Goal: Check status: Check status

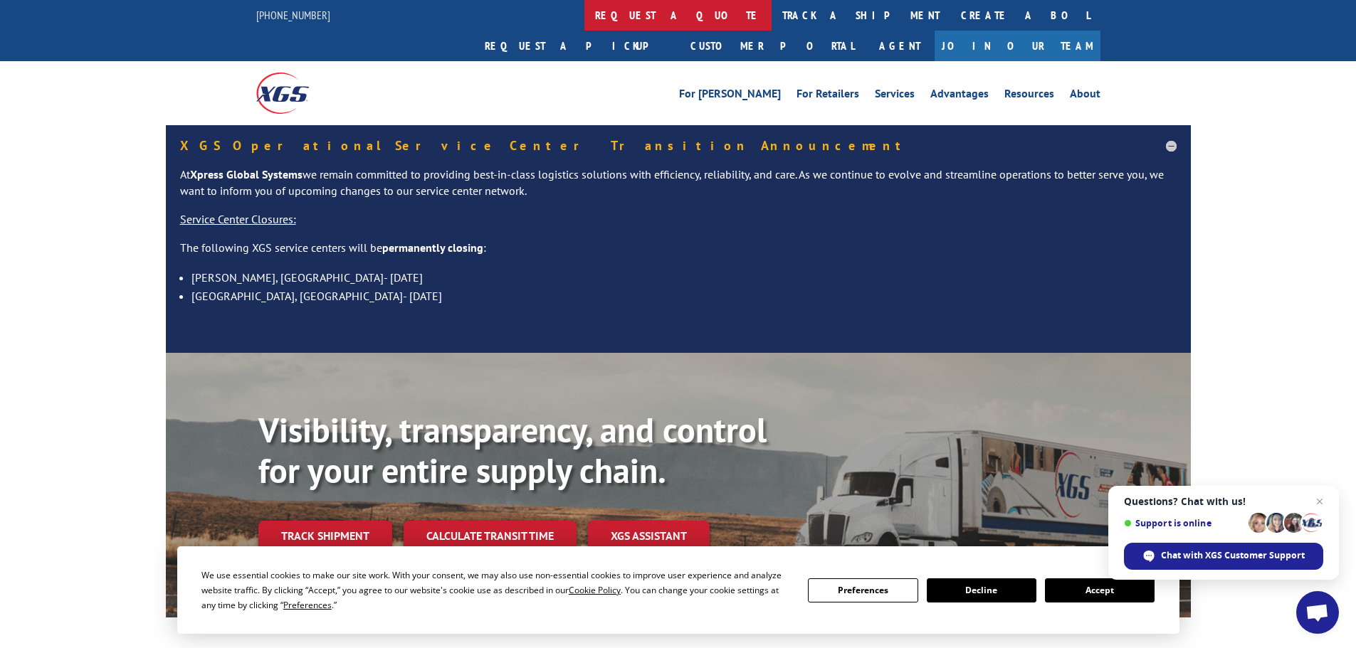
click at [584, 11] on link "request a quote" at bounding box center [677, 15] width 187 height 31
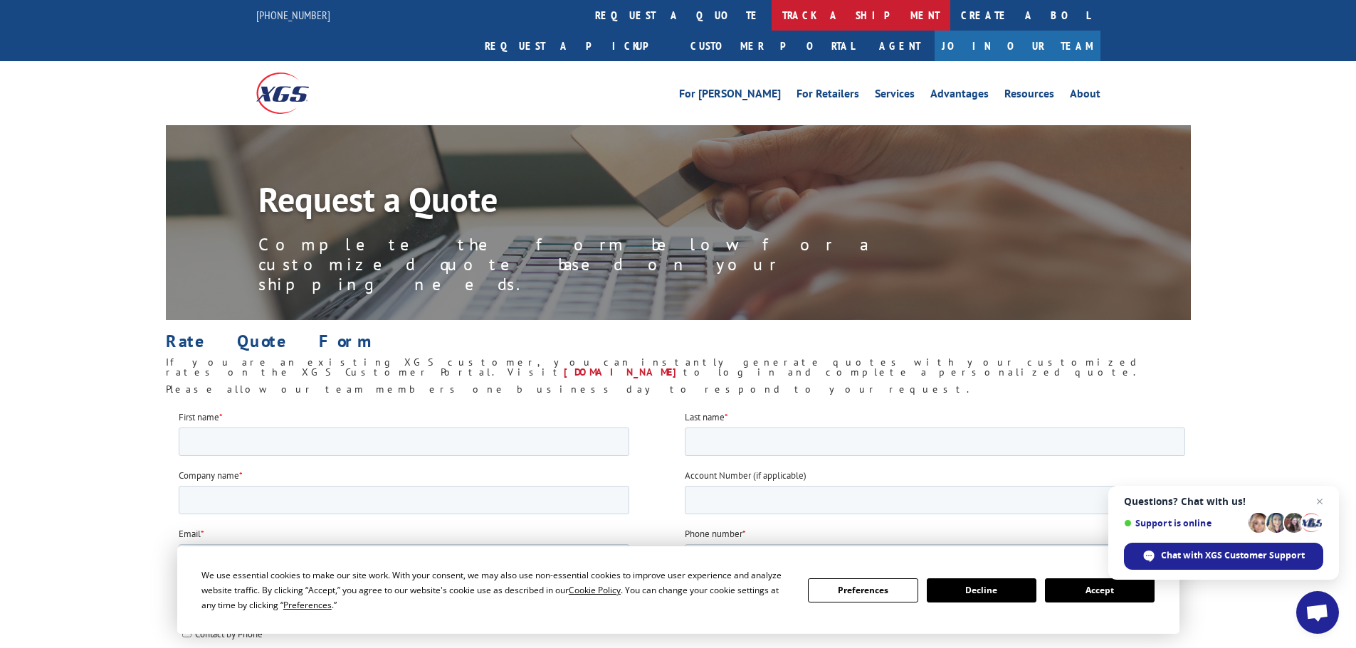
click at [772, 13] on link "track a shipment" at bounding box center [861, 15] width 179 height 31
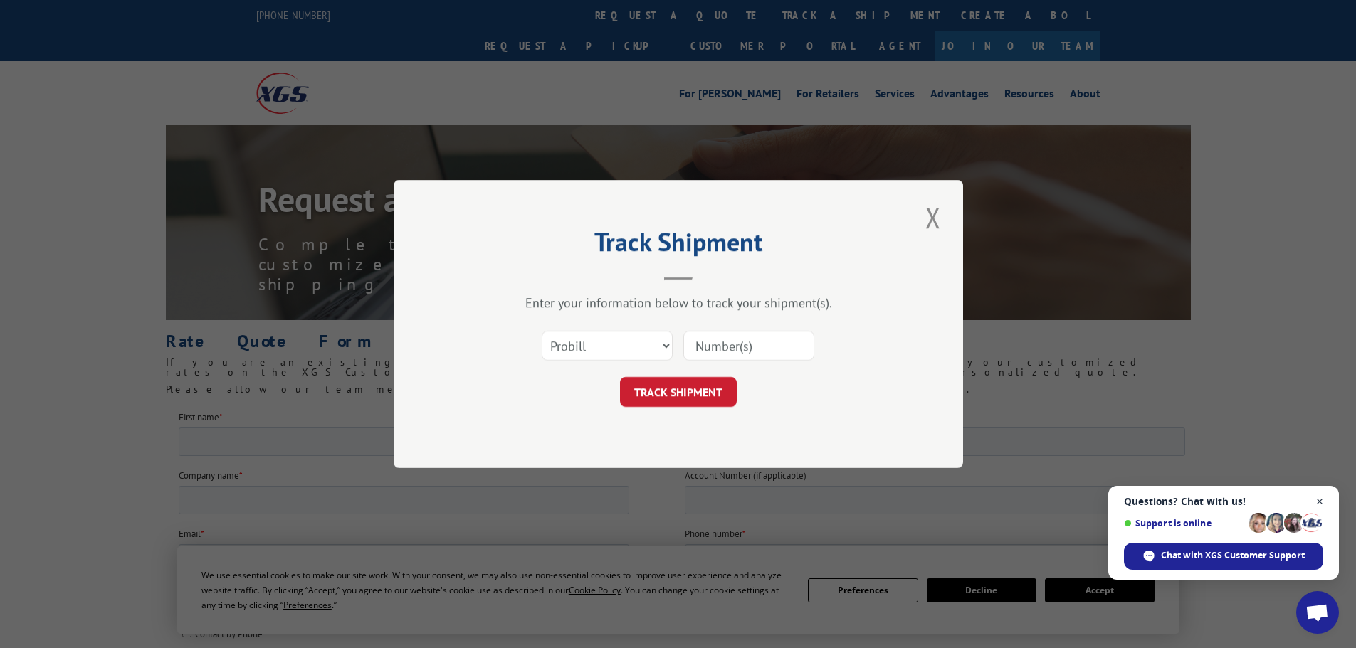
click at [1318, 497] on span "Open chat" at bounding box center [1320, 502] width 18 height 18
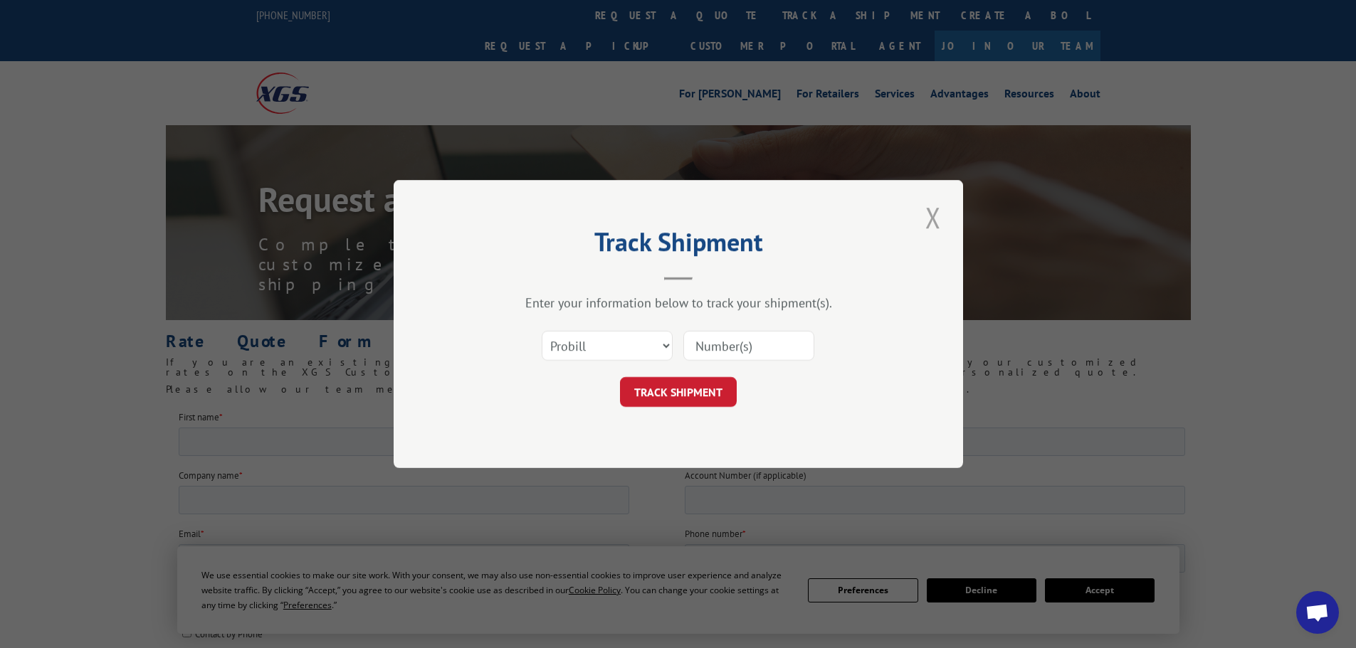
click at [931, 221] on button "Close modal" at bounding box center [933, 217] width 24 height 39
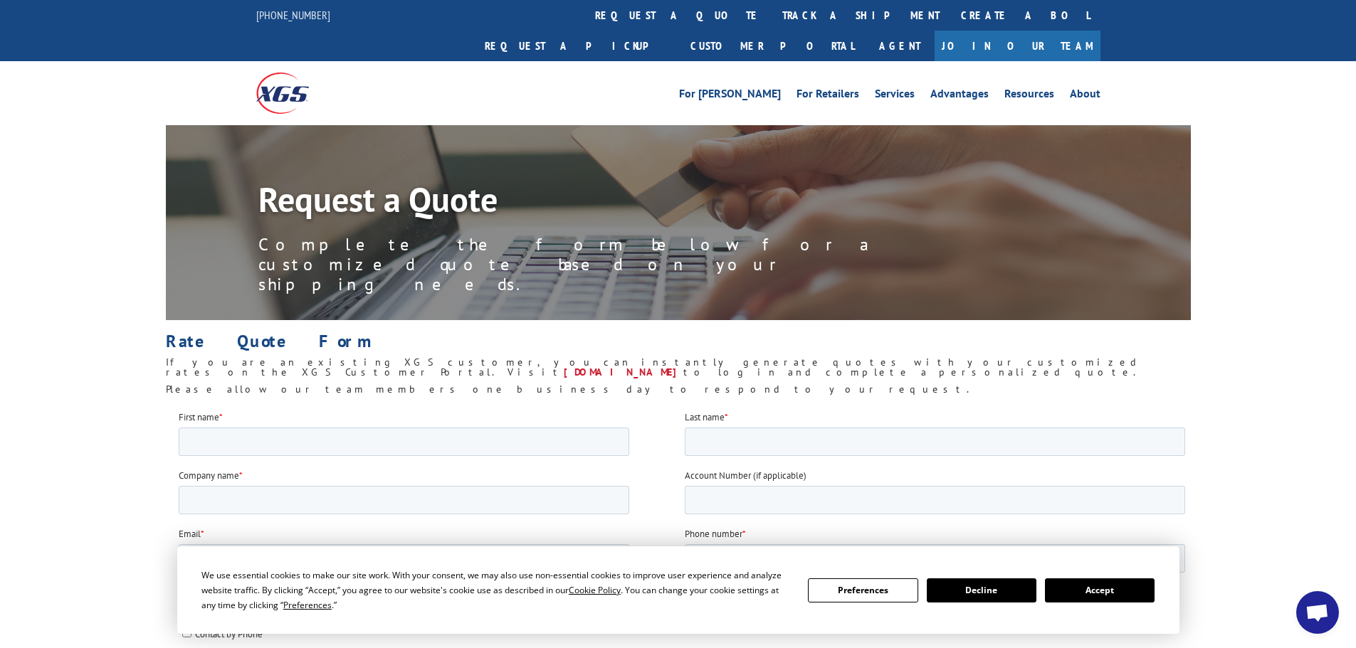
click at [1097, 592] on button "Accept" at bounding box center [1100, 591] width 110 height 24
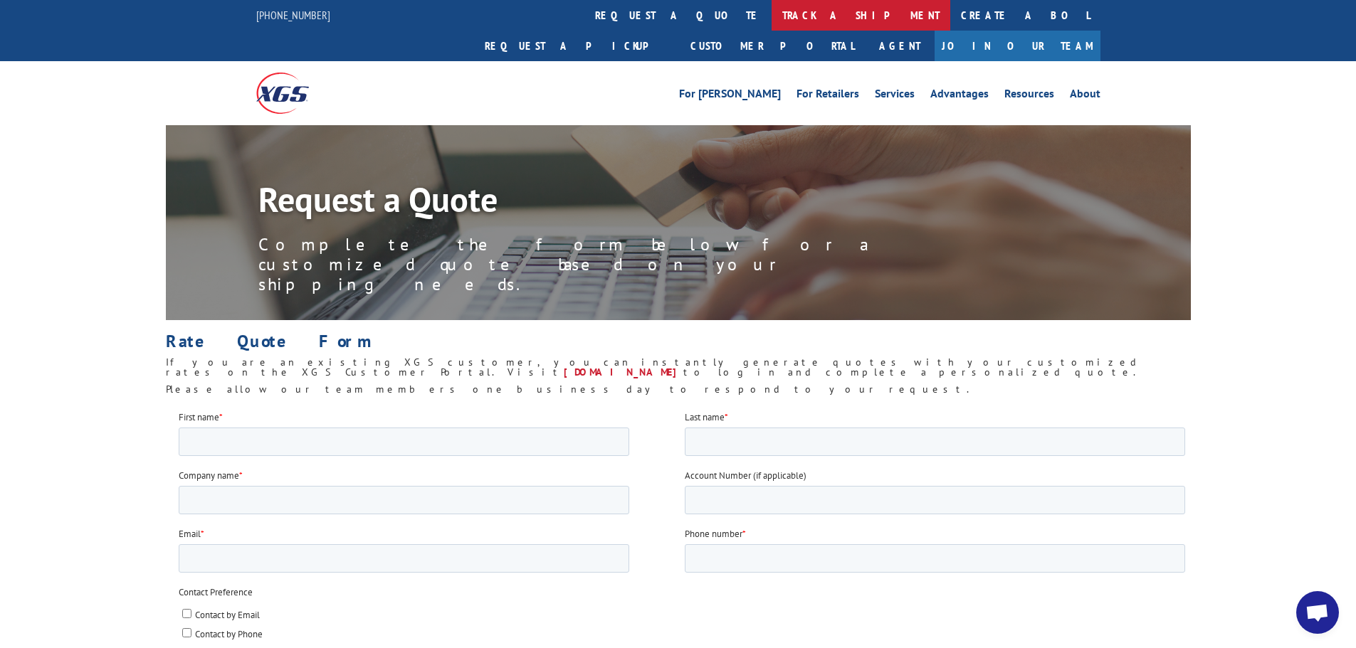
click at [772, 18] on link "track a shipment" at bounding box center [861, 15] width 179 height 31
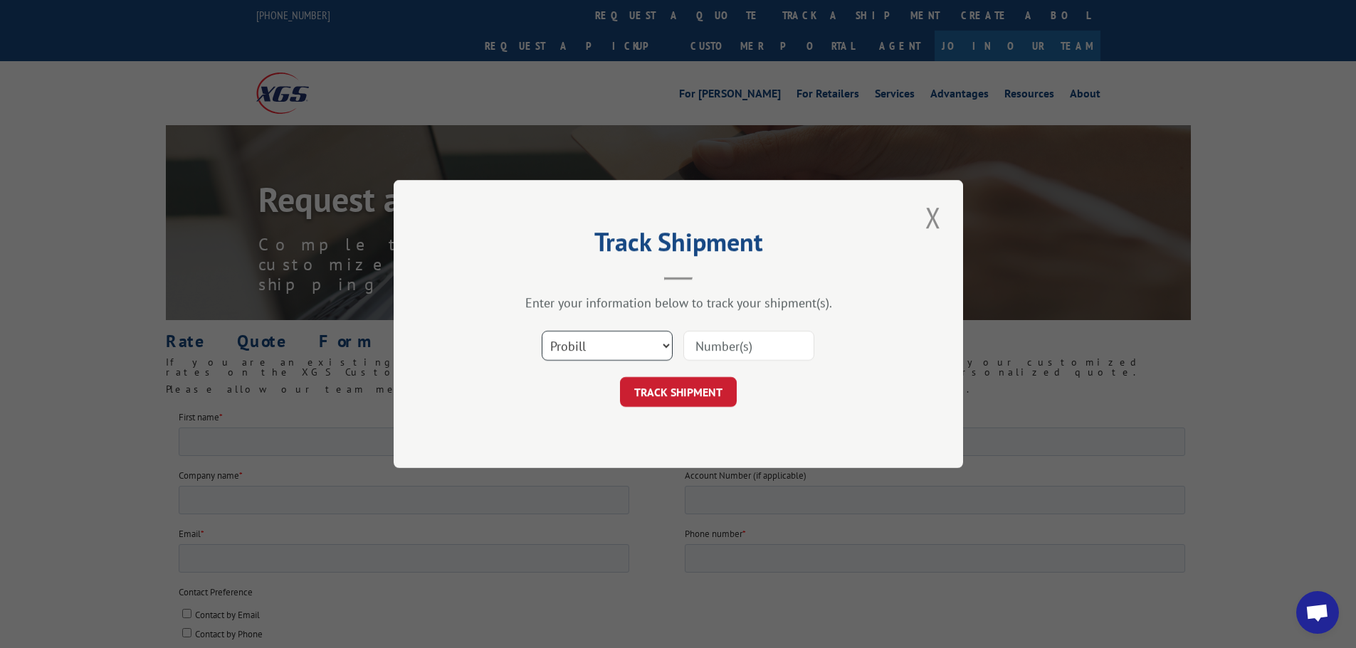
click at [581, 338] on select "Select category... Probill BOL PO" at bounding box center [607, 346] width 131 height 30
select select "po"
click at [542, 331] on select "Select category... Probill BOL PO" at bounding box center [607, 346] width 131 height 30
click at [699, 349] on input at bounding box center [748, 346] width 131 height 30
paste input "04546842"
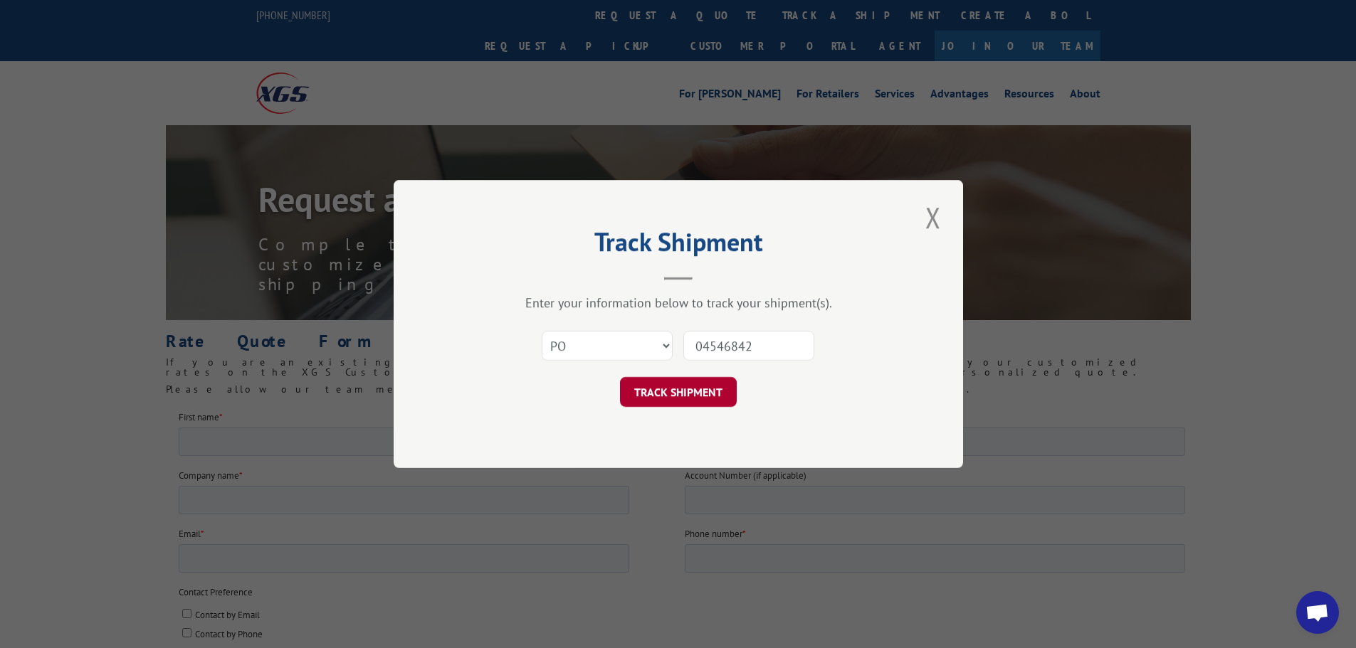
type input "04546842"
click at [663, 393] on button "TRACK SHIPMENT" at bounding box center [678, 392] width 117 height 30
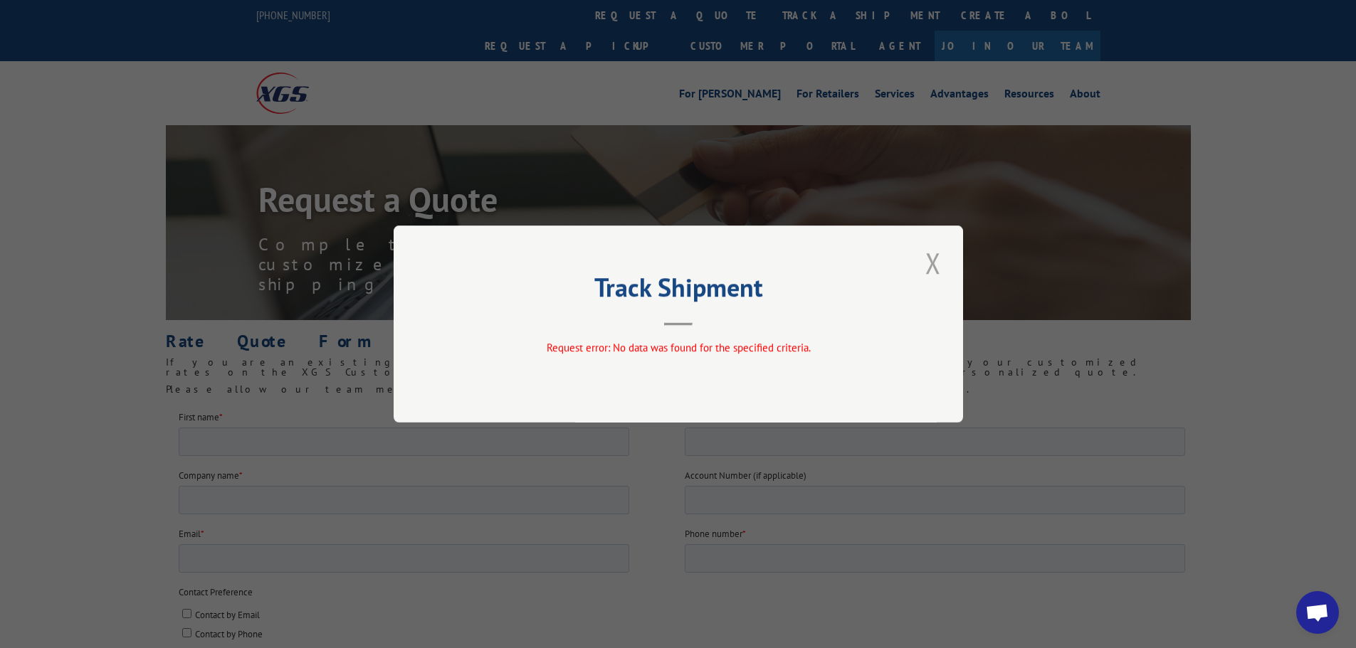
click at [932, 265] on button "Close modal" at bounding box center [933, 262] width 24 height 39
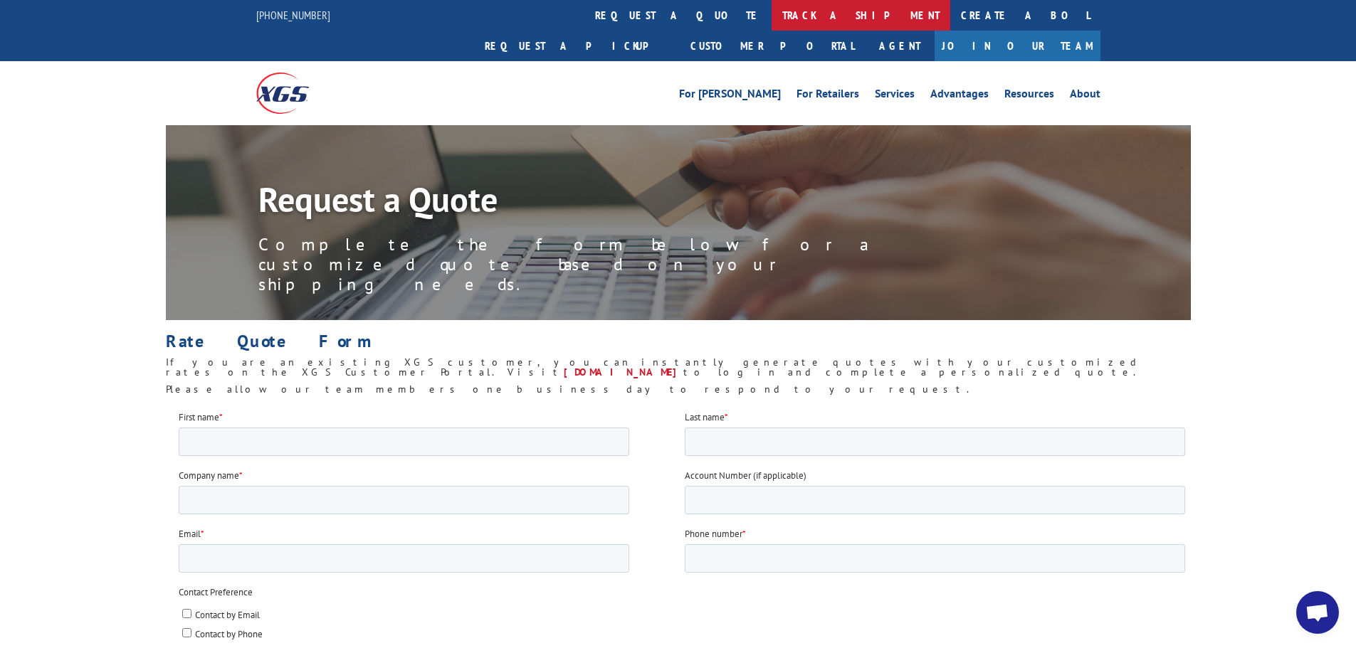
click at [772, 12] on link "track a shipment" at bounding box center [861, 15] width 179 height 31
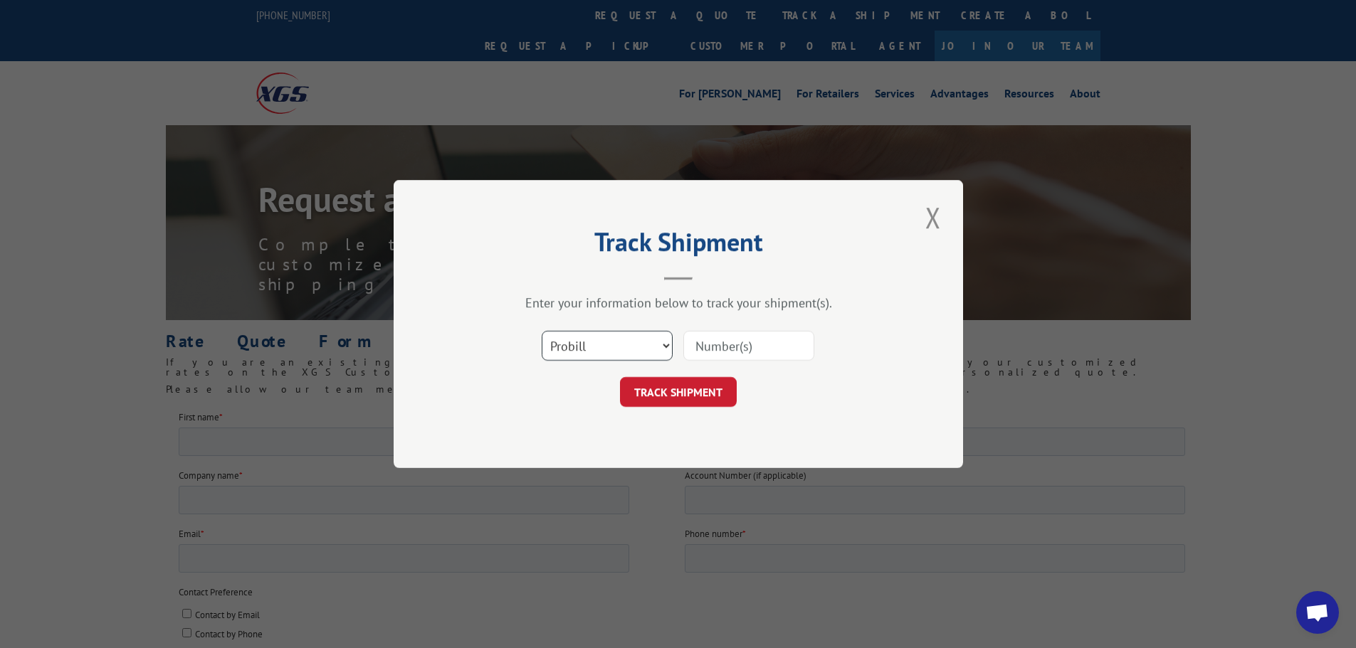
click at [629, 347] on select "Select category... Probill BOL PO" at bounding box center [607, 346] width 131 height 30
select select "bol"
click at [542, 331] on select "Select category... Probill BOL PO" at bounding box center [607, 346] width 131 height 30
click at [734, 345] on input at bounding box center [748, 346] width 131 height 30
paste input "5968552"
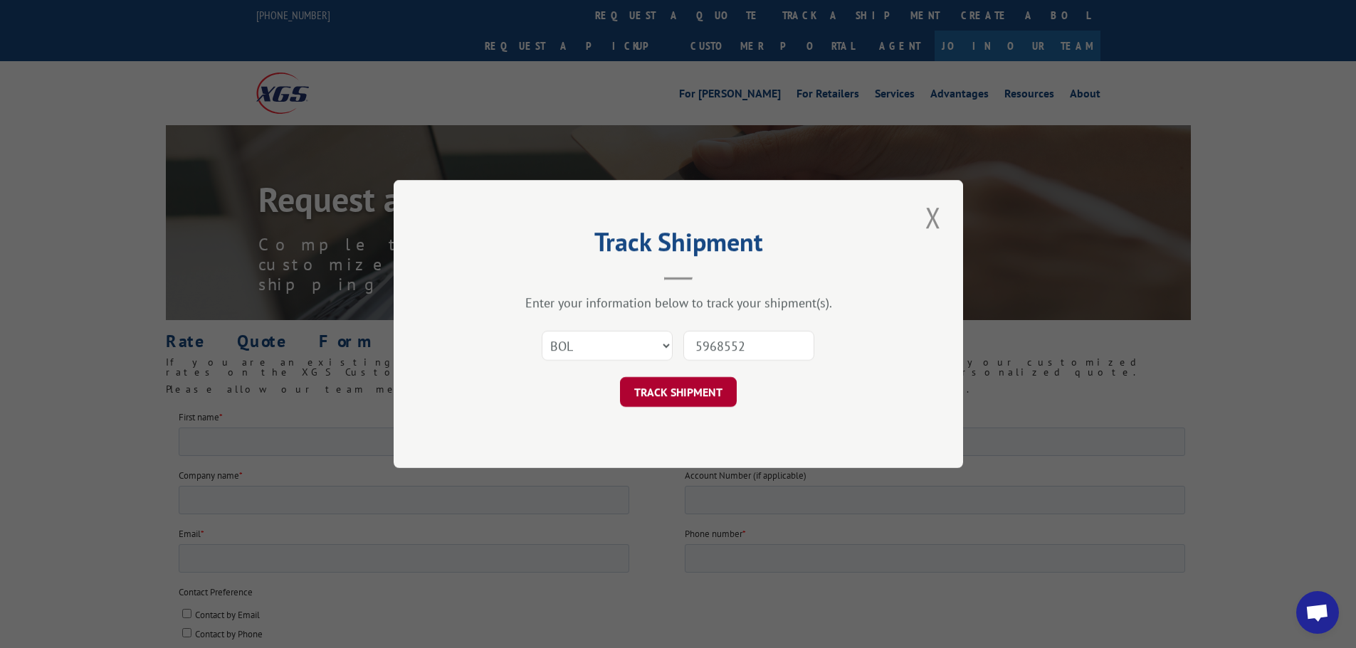
type input "5968552"
click at [687, 387] on button "TRACK SHIPMENT" at bounding box center [678, 392] width 117 height 30
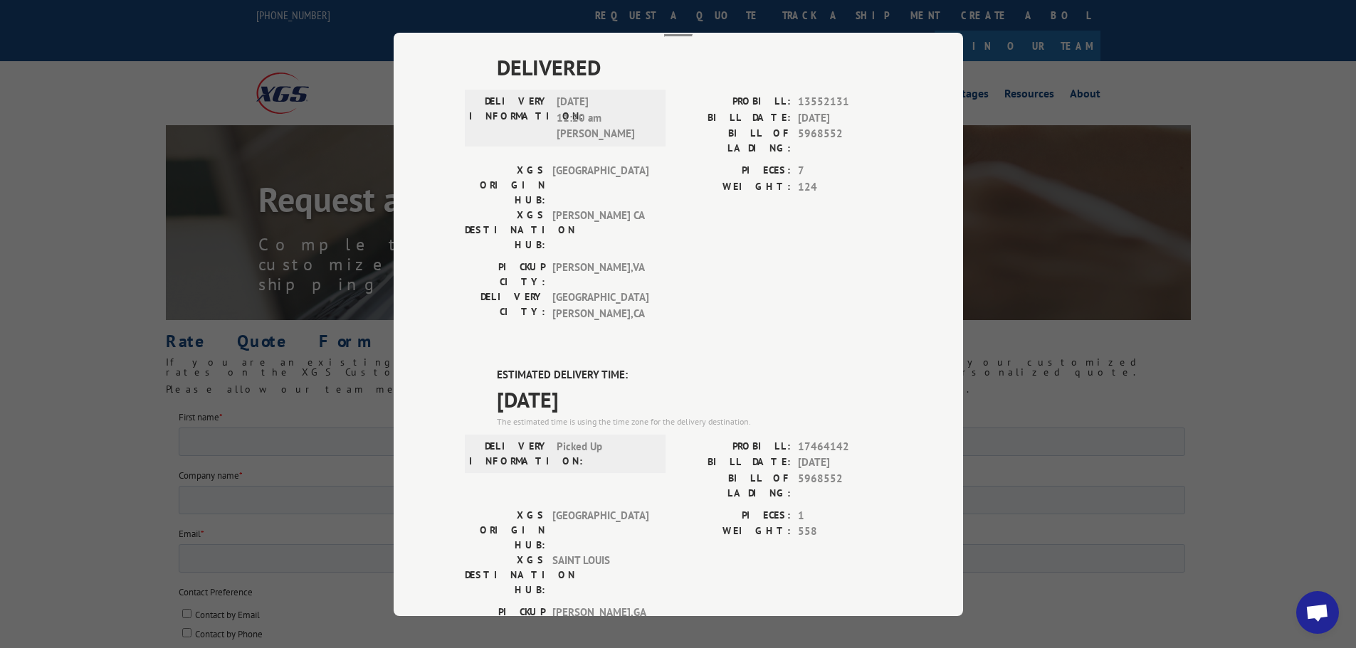
scroll to position [285, 0]
